Goal: Transaction & Acquisition: Purchase product/service

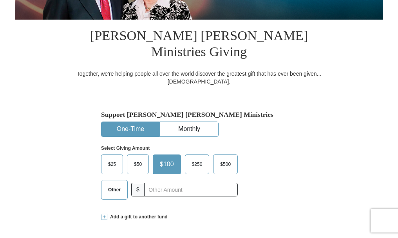
click at [123, 122] on button "One-Time" at bounding box center [130, 129] width 58 height 14
click at [109, 184] on span "Other" at bounding box center [114, 190] width 20 height 12
click at [0, 0] on input "Other" at bounding box center [0, 0] width 0 height 0
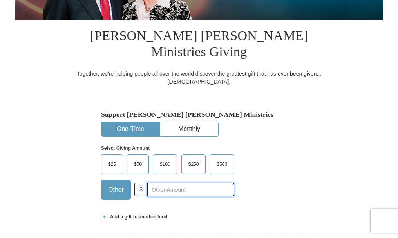
click at [162, 182] on input "text" at bounding box center [190, 189] width 87 height 14
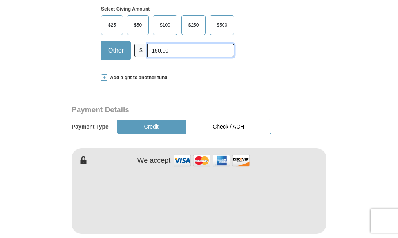
scroll to position [313, 0]
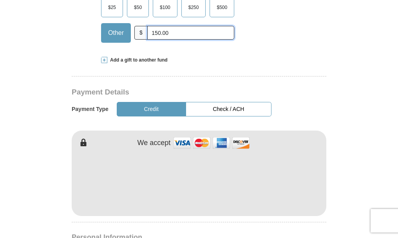
type input "150.00"
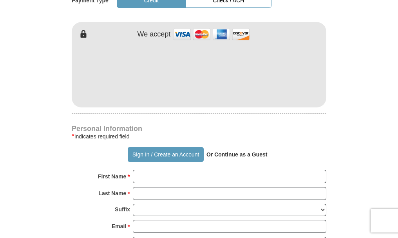
scroll to position [431, 0]
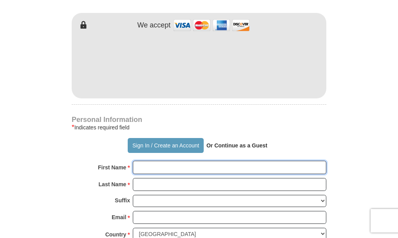
click at [147, 161] on input "First Name *" at bounding box center [229, 167] width 193 height 13
type input "[PERSON_NAME]"
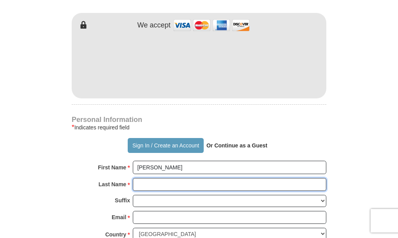
type input "[PERSON_NAME]"
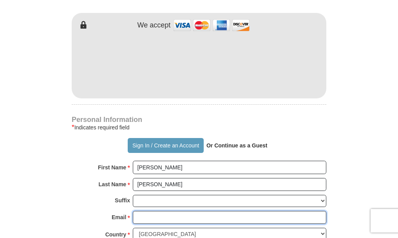
click at [153, 211] on input "Email *" at bounding box center [229, 217] width 193 height 13
type input "[EMAIL_ADDRESS][DOMAIN_NAME]"
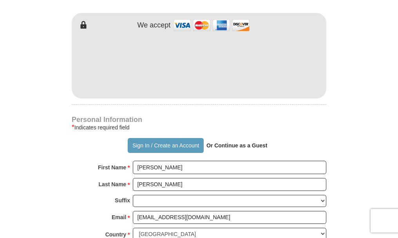
type input "[STREET_ADDRESS]"
type input "09204"
type input "winter garden"
select select "FL"
type input "34787"
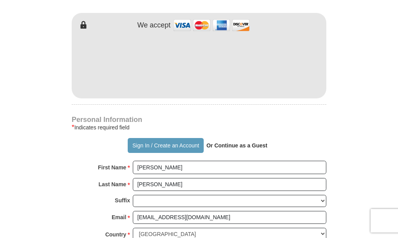
type input "9186886821"
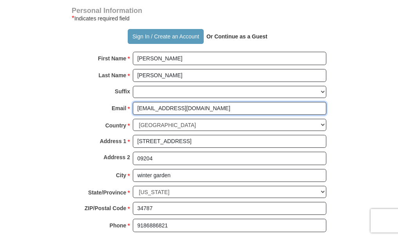
scroll to position [548, 0]
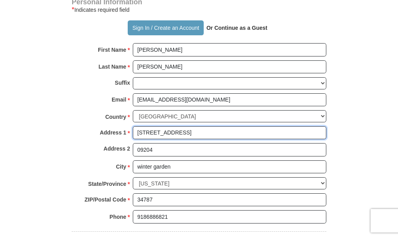
click at [201, 126] on input "[STREET_ADDRESS]" at bounding box center [229, 132] width 193 height 13
type input "14702 Ave of the Grvs"
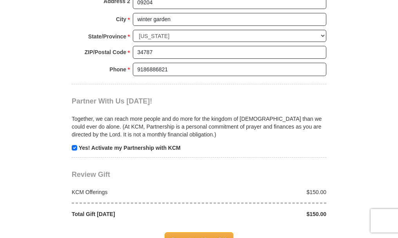
scroll to position [705, 0]
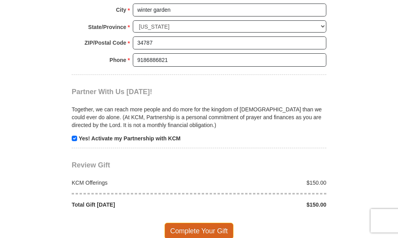
click at [193, 222] on span "Complete Your Gift" at bounding box center [198, 230] width 69 height 16
